Goal: Information Seeking & Learning: Understand process/instructions

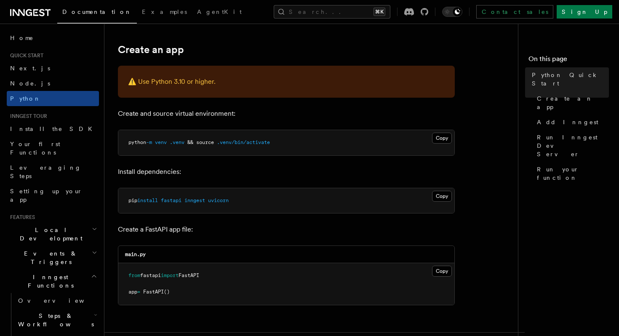
scroll to position [176, 0]
click at [261, 144] on span ".venv/bin/activate" at bounding box center [243, 142] width 53 height 6
copy article "python -m venv .venv && source .venv/bin/activate"
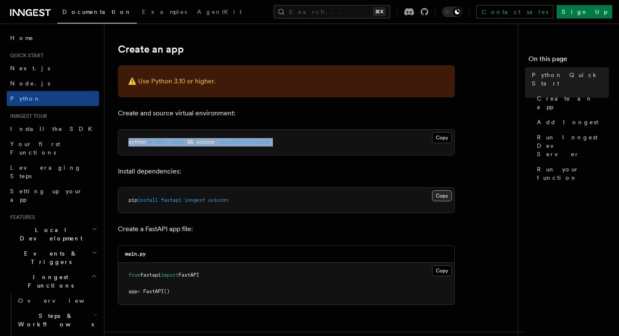
click at [438, 194] on button "Copy Copied" at bounding box center [442, 195] width 20 height 11
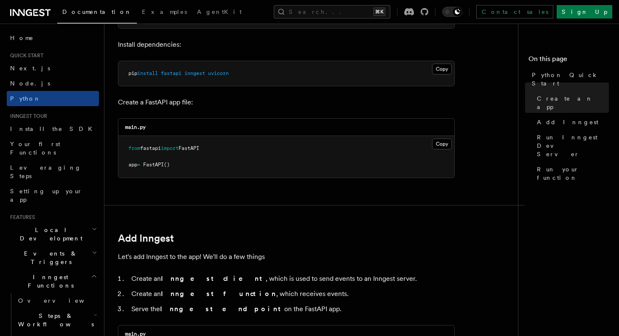
scroll to position [300, 0]
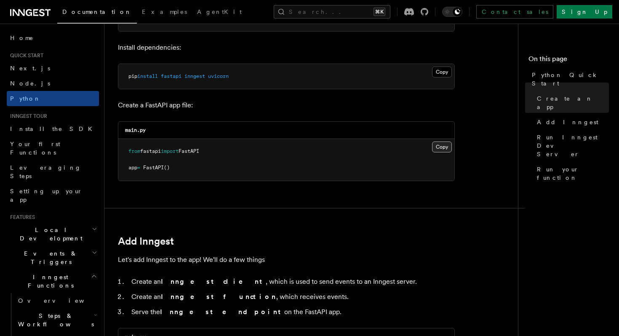
click at [443, 146] on button "Copy Copied" at bounding box center [442, 146] width 20 height 11
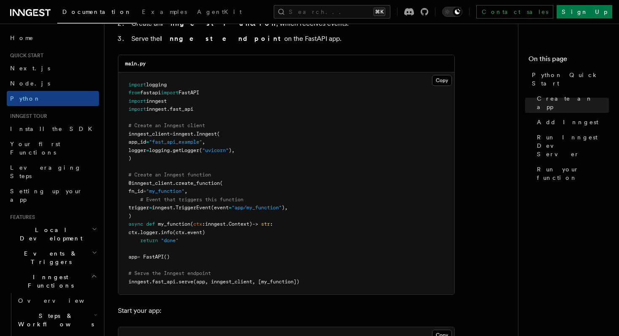
scroll to position [577, 0]
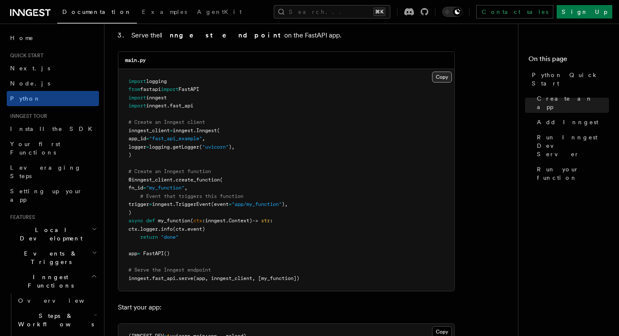
click at [443, 78] on button "Copy Copied" at bounding box center [442, 77] width 20 height 11
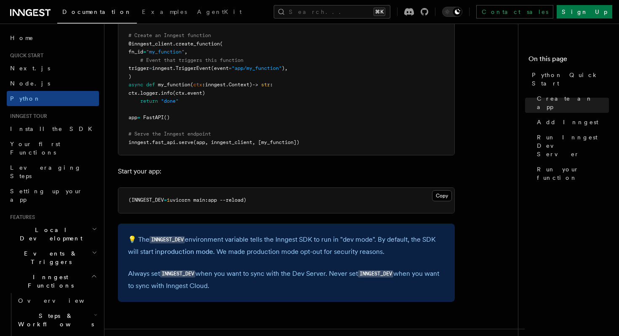
scroll to position [723, 0]
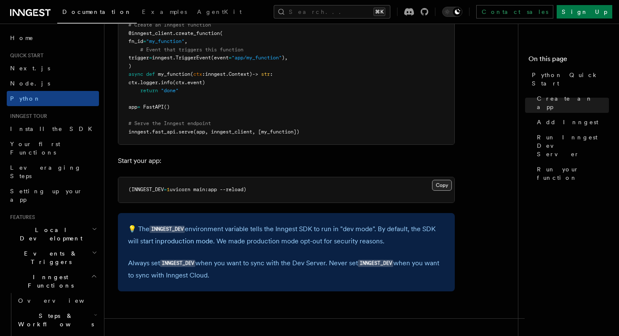
click at [438, 188] on button "Copy Copied" at bounding box center [442, 185] width 20 height 11
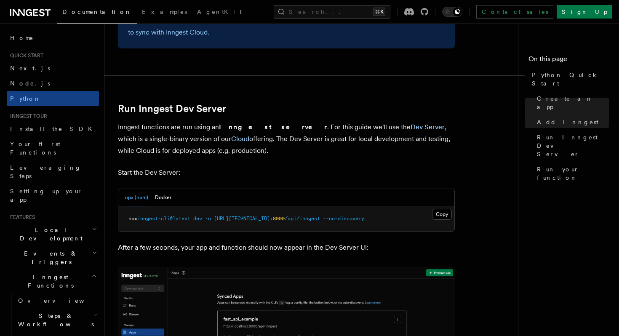
scroll to position [973, 0]
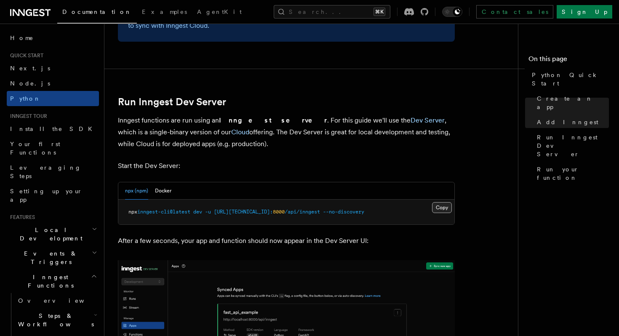
click at [442, 205] on button "Copy Copied" at bounding box center [442, 207] width 20 height 11
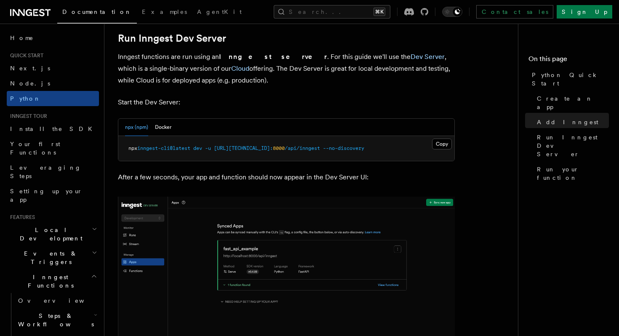
scroll to position [1027, 0]
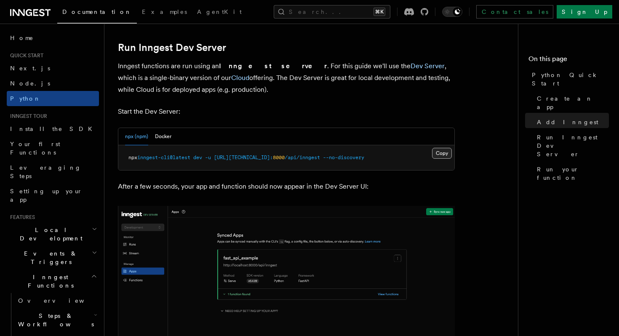
click at [440, 156] on button "Copy Copied" at bounding box center [442, 153] width 20 height 11
click at [164, 134] on button "Docker" at bounding box center [163, 136] width 16 height 17
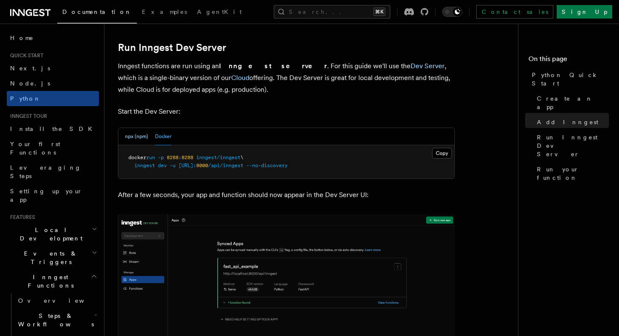
click at [141, 136] on button "npx (npm)" at bounding box center [136, 136] width 23 height 17
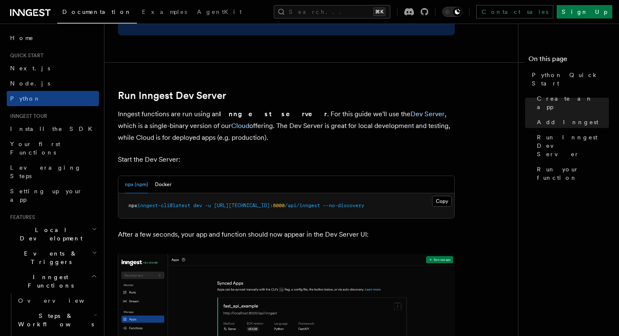
scroll to position [1017, 0]
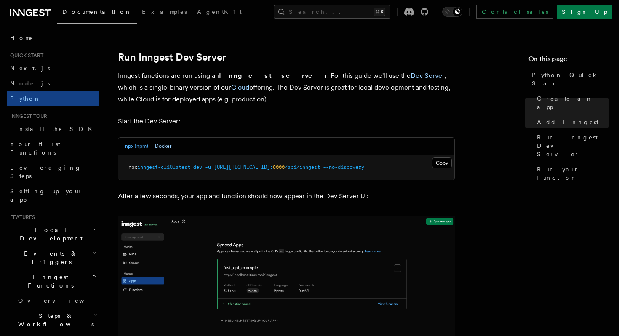
click at [160, 147] on button "Docker" at bounding box center [163, 146] width 16 height 17
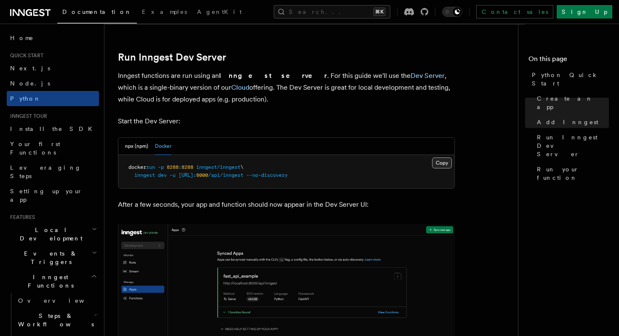
click at [445, 164] on button "Copy Copied" at bounding box center [442, 162] width 20 height 11
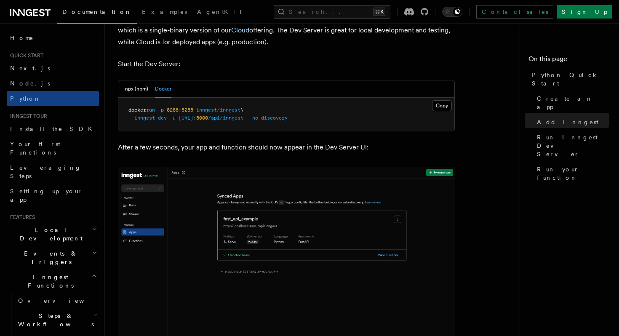
scroll to position [1085, 0]
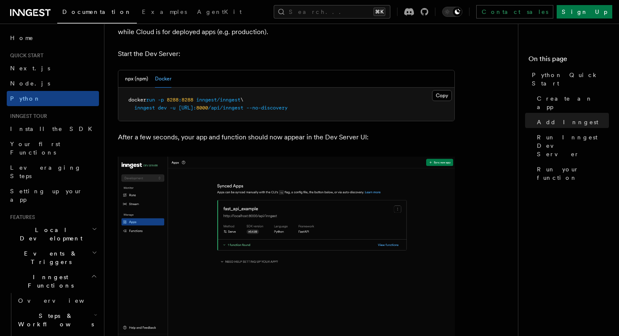
click at [314, 218] on img at bounding box center [286, 252] width 337 height 190
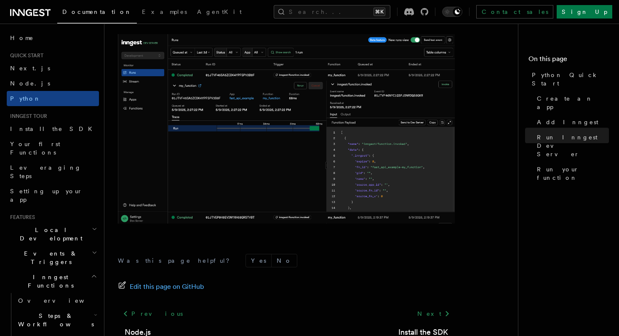
scroll to position [1802, 0]
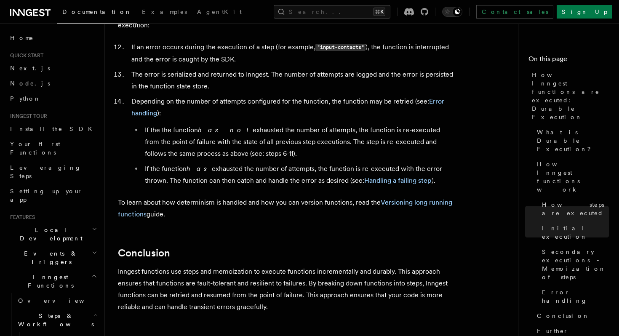
scroll to position [1379, 0]
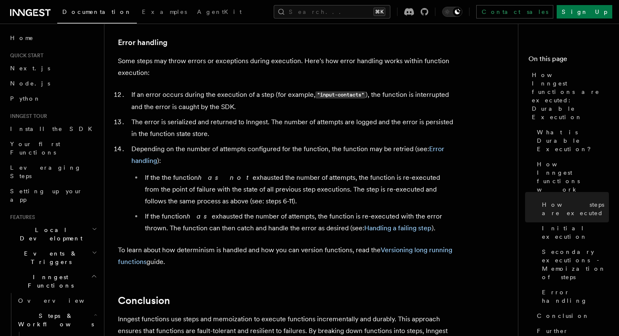
click at [349, 116] on li "The error is serialized and returned to Inngest. The number of attempts are log…" at bounding box center [292, 128] width 326 height 24
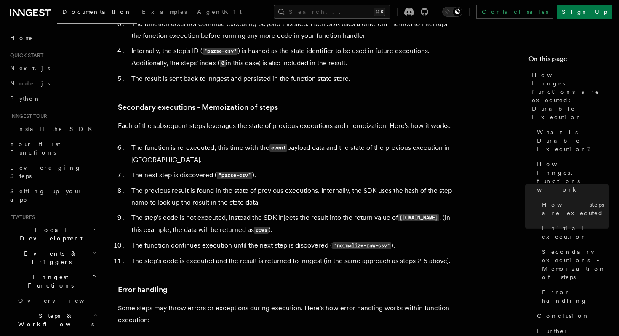
scroll to position [861, 0]
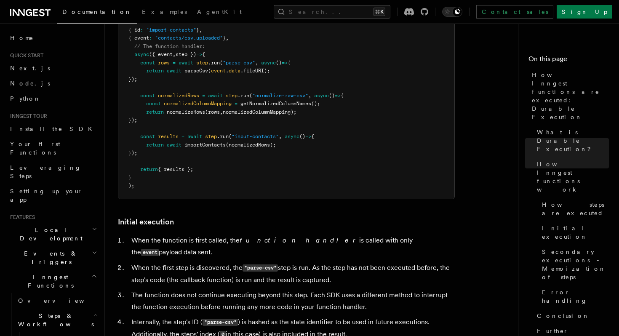
click at [67, 312] on span "Steps & Workflows" at bounding box center [54, 320] width 79 height 17
click at [66, 270] on h2 "Inngest Functions" at bounding box center [53, 282] width 92 height 24
